Goal: Information Seeking & Learning: Learn about a topic

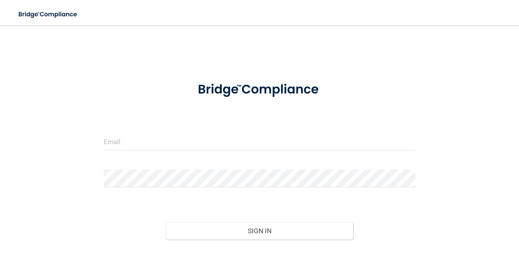
click at [180, 145] on input "email" at bounding box center [260, 142] width 312 height 18
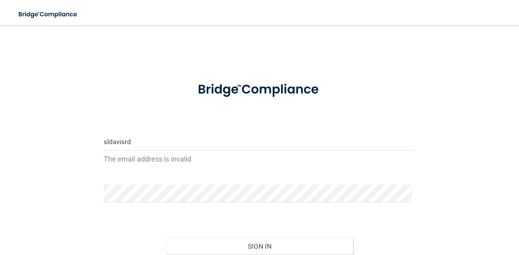
type input "[EMAIL_ADDRESS][DOMAIN_NAME]"
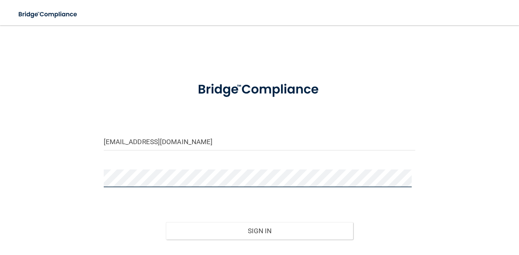
click at [166, 222] on button "Sign In" at bounding box center [259, 230] width 187 height 17
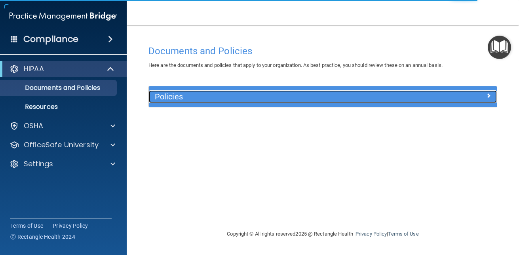
click at [177, 94] on h5 "Policies" at bounding box center [279, 96] width 249 height 9
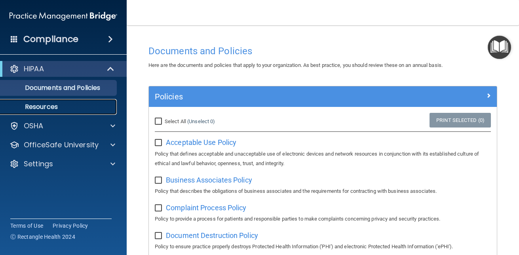
click at [55, 111] on link "Resources" at bounding box center [54, 107] width 125 height 16
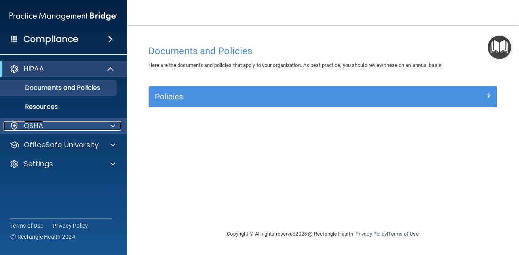
click at [49, 122] on div "OSHA" at bounding box center [53, 126] width 98 height 10
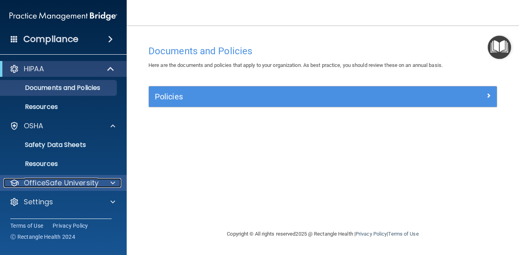
click at [58, 180] on p "OfficeSafe University" at bounding box center [61, 183] width 75 height 10
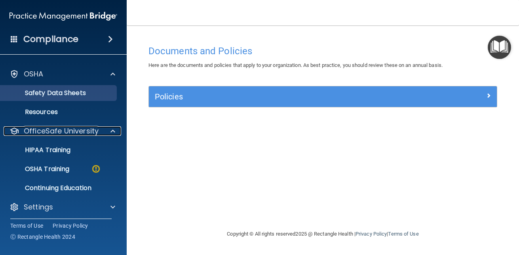
scroll to position [55, 0]
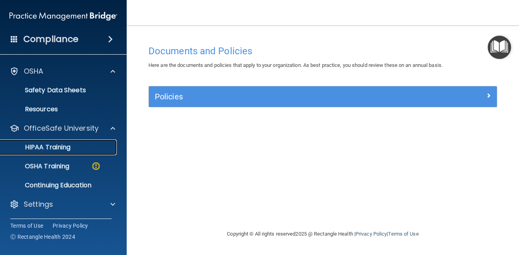
click at [64, 145] on p "HIPAA Training" at bounding box center [37, 147] width 65 height 8
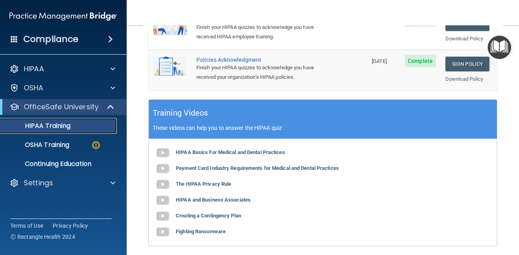
scroll to position [370, 0]
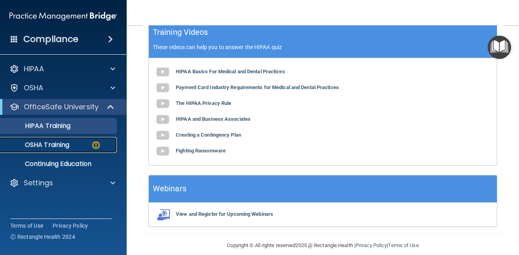
click at [55, 147] on p "OSHA Training" at bounding box center [37, 145] width 64 height 8
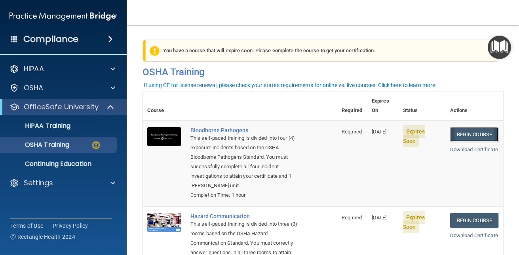
click at [460, 127] on link "Begin Course" at bounding box center [474, 134] width 48 height 15
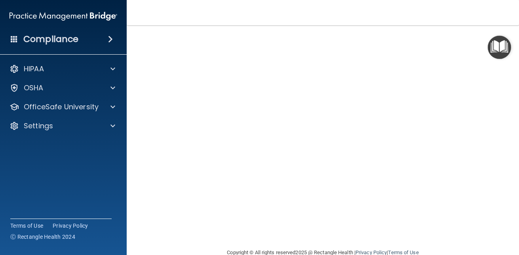
scroll to position [68, 0]
click at [483, 24] on nav "Toggle navigation Shelby Henley sldavisrdh@gmail.com Manage My Enterprise Petty…" at bounding box center [323, 12] width 392 height 25
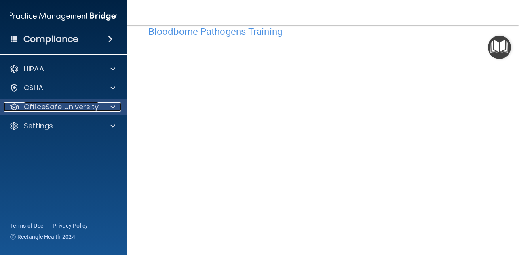
click at [99, 105] on div "OfficeSafe University" at bounding box center [53, 107] width 98 height 10
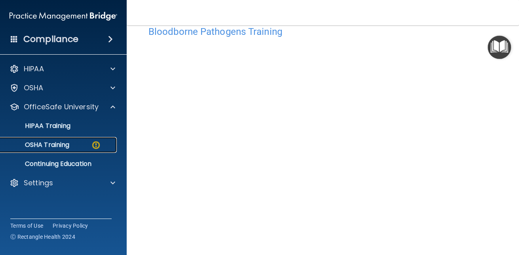
click at [75, 146] on div "OSHA Training" at bounding box center [59, 145] width 108 height 8
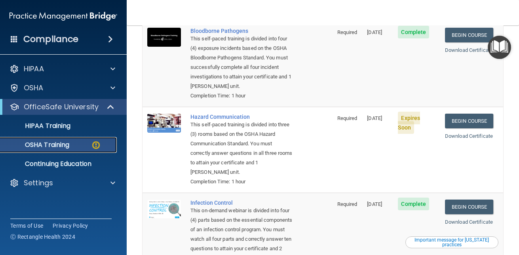
scroll to position [103, 0]
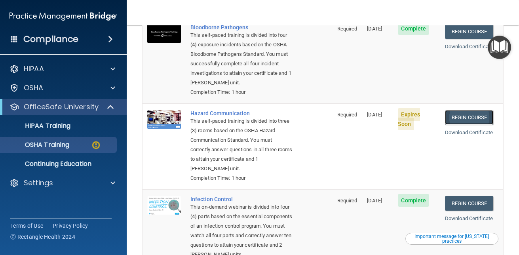
click at [470, 120] on link "Begin Course" at bounding box center [469, 117] width 48 height 15
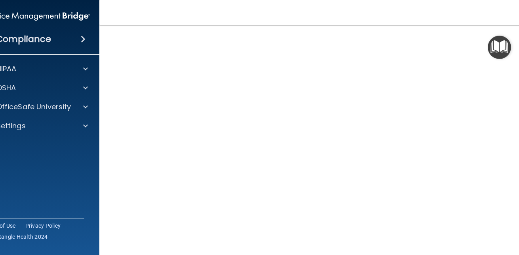
scroll to position [43, 0]
click at [55, 109] on p "OfficeSafe University" at bounding box center [33, 107] width 75 height 10
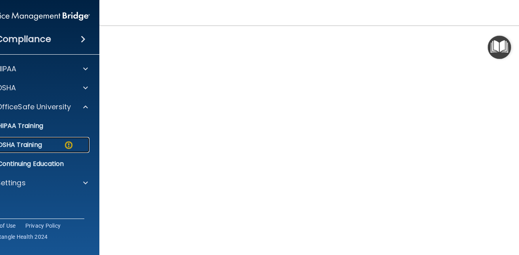
click at [53, 149] on link "OSHA Training" at bounding box center [27, 145] width 125 height 16
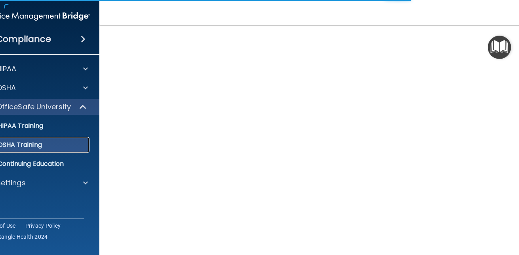
click at [32, 145] on p "OSHA Training" at bounding box center [10, 145] width 64 height 8
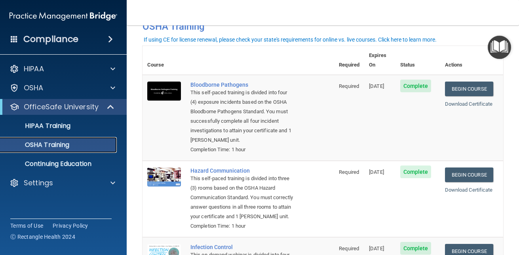
scroll to position [23, 0]
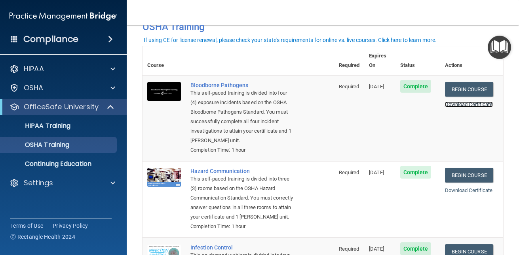
click at [449, 101] on link "Download Certificate" at bounding box center [469, 104] width 48 height 6
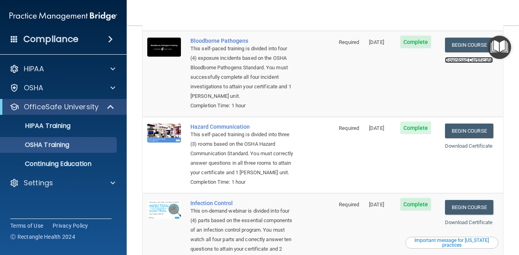
scroll to position [68, 0]
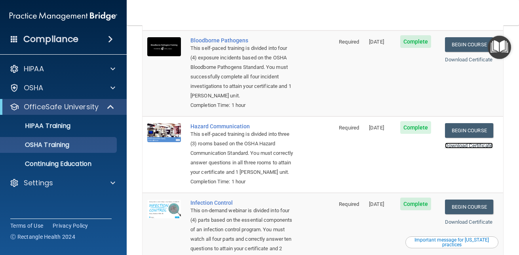
click at [471, 143] on link "Download Certificate" at bounding box center [469, 146] width 48 height 6
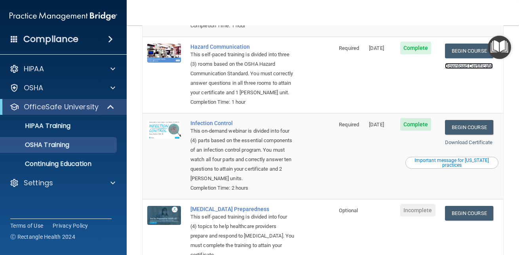
scroll to position [148, 0]
